Goal: Navigation & Orientation: Find specific page/section

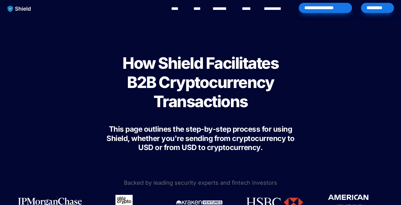
click at [183, 11] on link "****" at bounding box center [177, 8] width 13 height 7
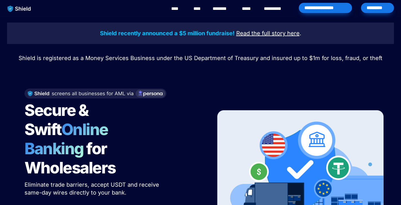
click at [382, 7] on div "*********" at bounding box center [377, 8] width 33 height 10
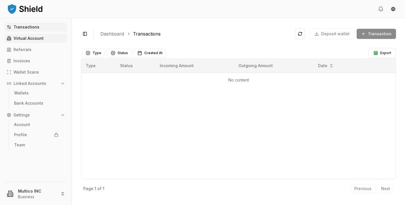
click at [30, 42] on link "Virtual Account" at bounding box center [36, 38] width 63 height 9
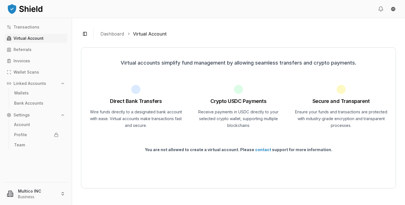
click at [20, 66] on div "Transactions Virtual Account Referrals Invoices Wallet Scans Linked Accounts Wa…" at bounding box center [36, 99] width 72 height 153
click at [21, 63] on p "Invoices" at bounding box center [22, 61] width 17 height 4
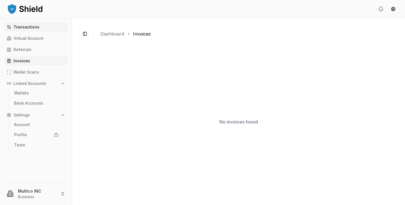
click at [32, 29] on link "Transactions" at bounding box center [36, 27] width 63 height 9
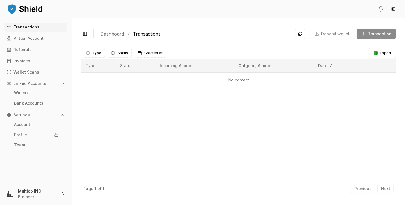
click at [369, 32] on div "Deposit wallet Transaction" at bounding box center [345, 34] width 101 height 10
click at [374, 35] on div "Deposit wallet Transaction" at bounding box center [345, 34] width 101 height 10
click at [95, 52] on button "Type" at bounding box center [93, 52] width 23 height 9
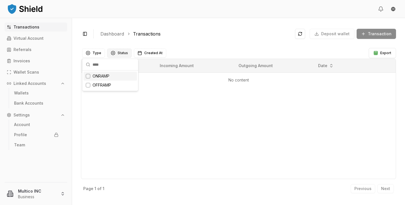
click at [117, 56] on button "Status" at bounding box center [119, 52] width 24 height 9
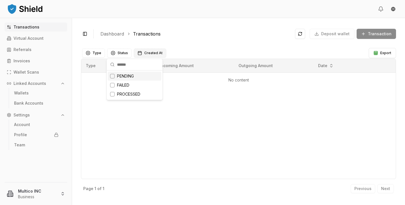
click at [140, 53] on button "Created At" at bounding box center [150, 52] width 32 height 9
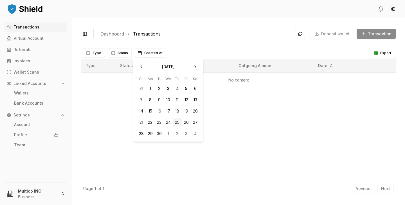
click at [175, 38] on div "Toggle Sidebar Dashboard Transactions Deposit wallet Transaction" at bounding box center [238, 34] width 315 height 14
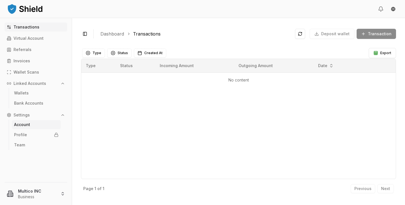
click at [36, 125] on link "Account" at bounding box center [36, 124] width 49 height 9
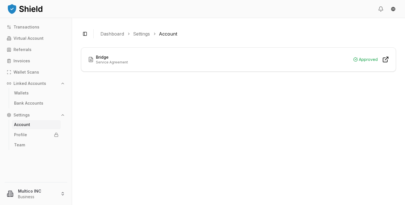
click at [104, 62] on p "Service Agreement" at bounding box center [112, 62] width 32 height 5
click at [27, 72] on p "Wallet Scans" at bounding box center [27, 72] width 26 height 4
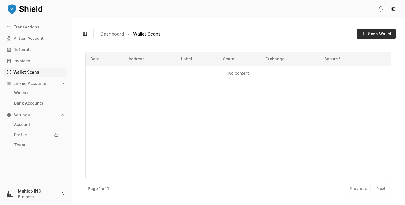
click at [379, 35] on span "Scan Wallet" at bounding box center [379, 34] width 23 height 6
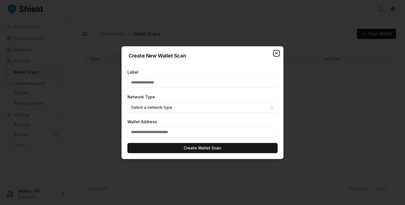
click at [278, 55] on icon "button" at bounding box center [276, 53] width 5 height 5
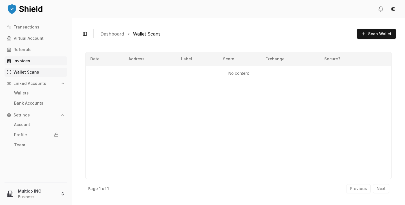
click at [29, 63] on link "Invoices" at bounding box center [36, 60] width 63 height 9
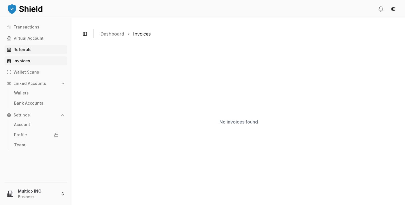
click at [32, 48] on link "Referrals" at bounding box center [36, 49] width 63 height 9
